Goal: Information Seeking & Learning: Learn about a topic

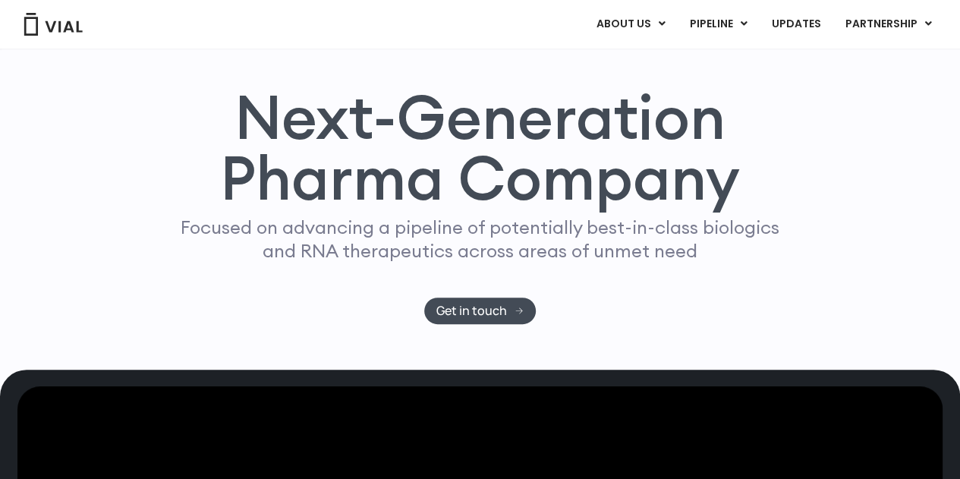
click at [639, 281] on div "Focused on advancing a pipeline of potentially best-in-class biologics and RNA …" at bounding box center [479, 256] width 611 height 82
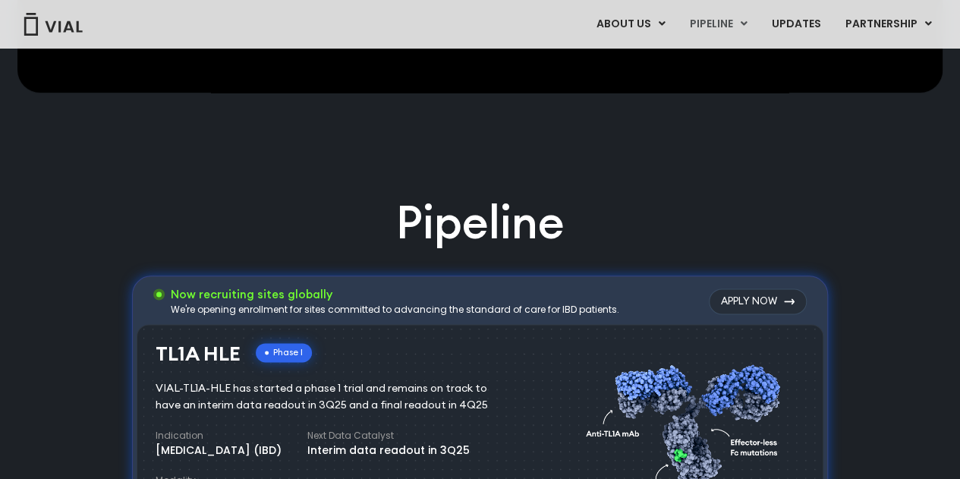
scroll to position [910, 0]
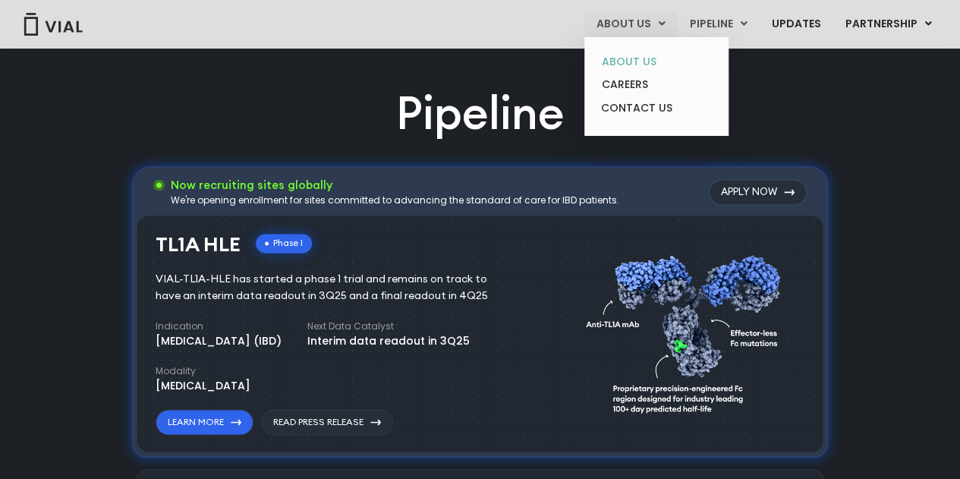
click at [646, 64] on link "ABOUT US" at bounding box center [655, 62] width 133 height 24
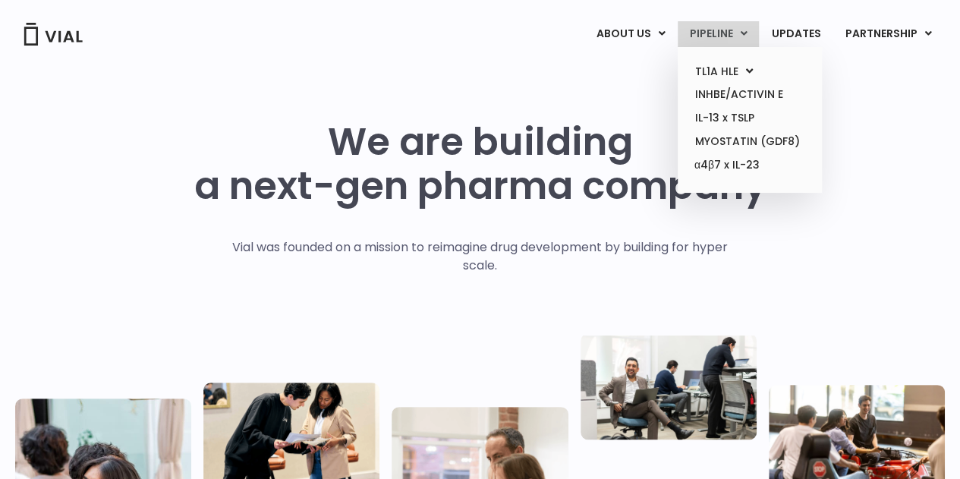
click at [721, 33] on link "PIPELINE" at bounding box center [717, 34] width 81 height 26
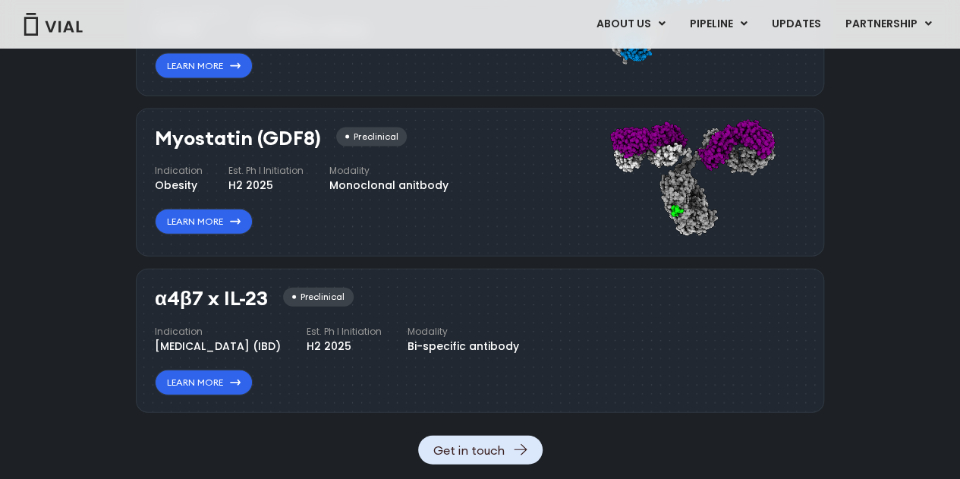
scroll to position [1675, 0]
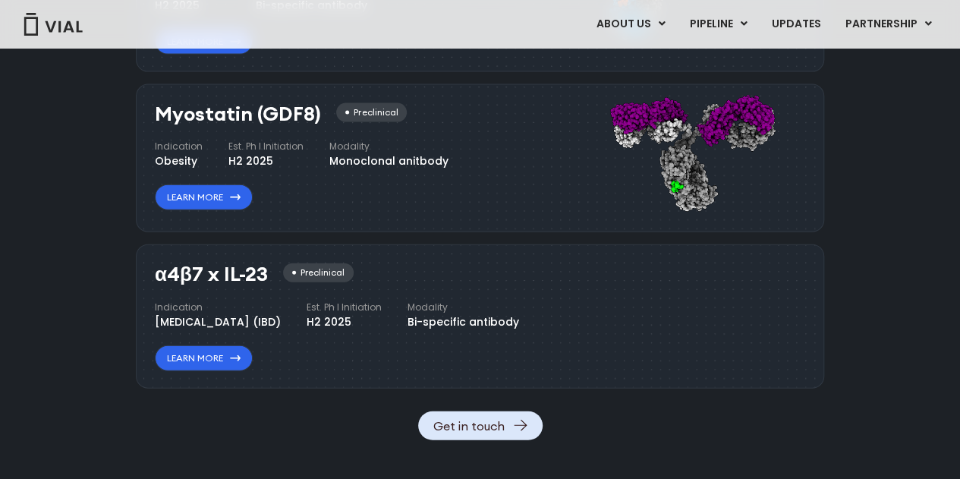
click at [58, 27] on img at bounding box center [53, 24] width 61 height 23
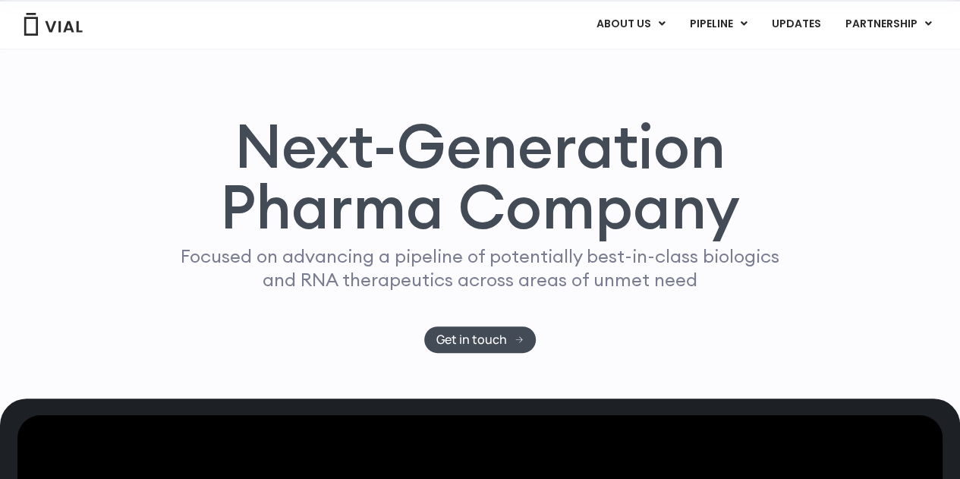
scroll to position [152, 0]
